Goal: Find contact information: Find contact information

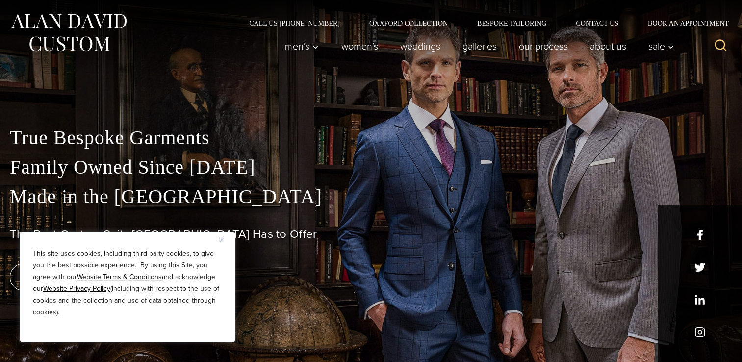
click at [219, 240] on img "Close" at bounding box center [221, 240] width 4 height 4
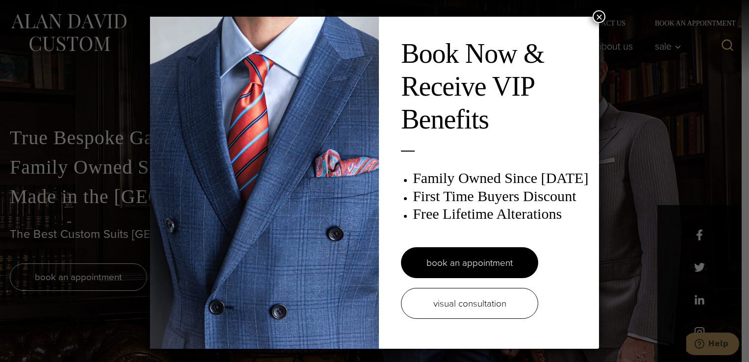
click at [593, 15] on button "×" at bounding box center [599, 16] width 13 height 13
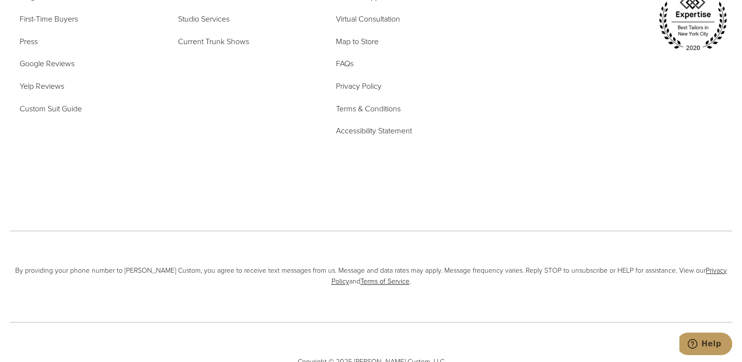
scroll to position [4835, 0]
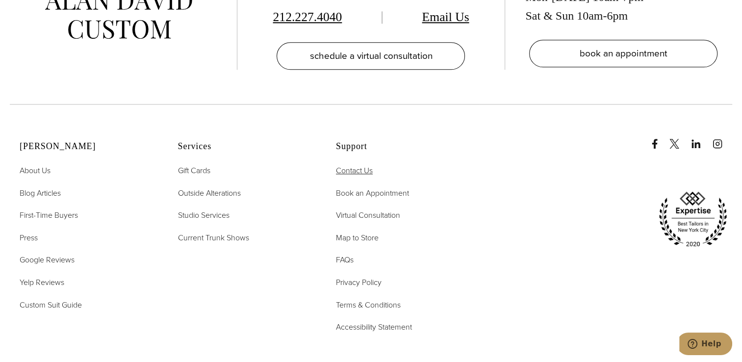
click at [352, 164] on link "Contact Us" at bounding box center [354, 170] width 37 height 13
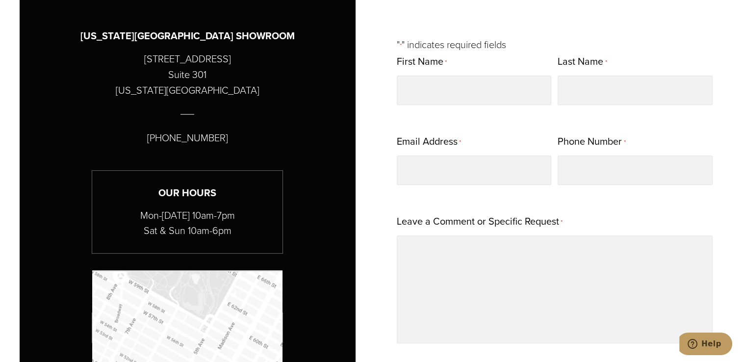
scroll to position [490, 0]
